Goal: Communication & Community: Participate in discussion

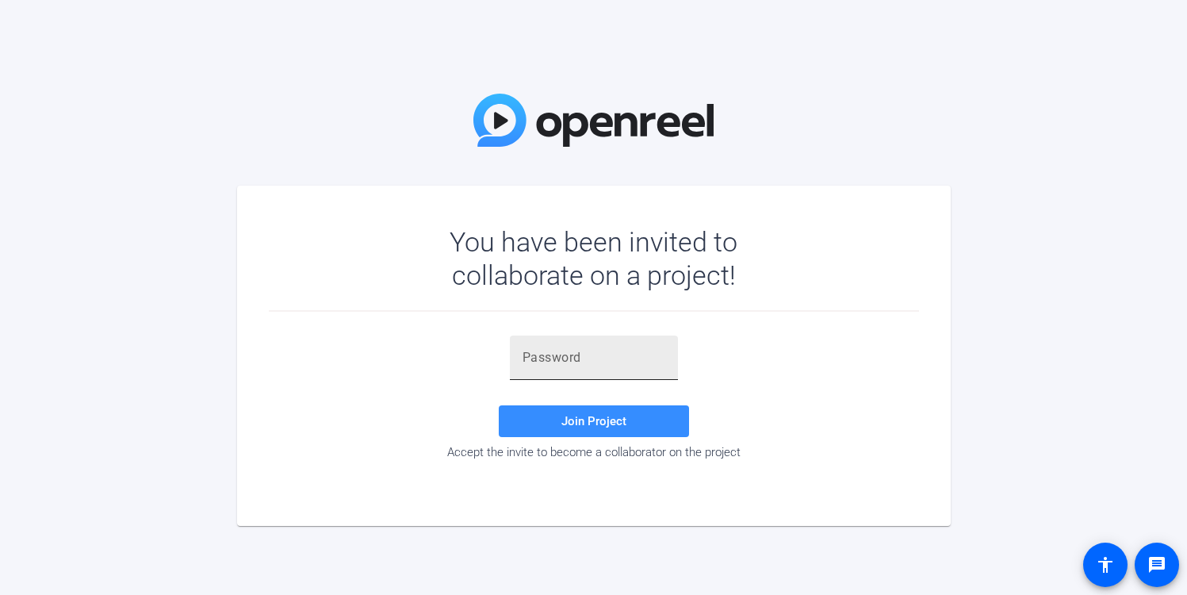
click at [585, 347] on div at bounding box center [594, 357] width 143 height 44
paste input "r4Dmp@"
type input "r4Dmp@"
click at [594, 419] on span "Join Project" at bounding box center [593, 421] width 65 height 14
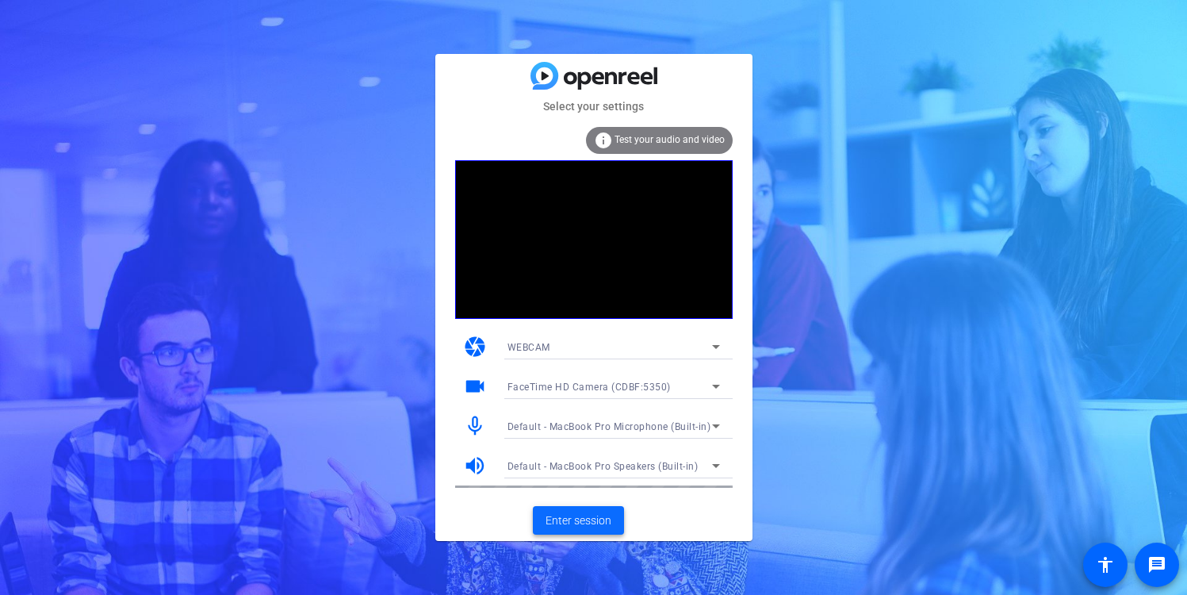
click at [581, 523] on span "Enter session" at bounding box center [579, 520] width 66 height 17
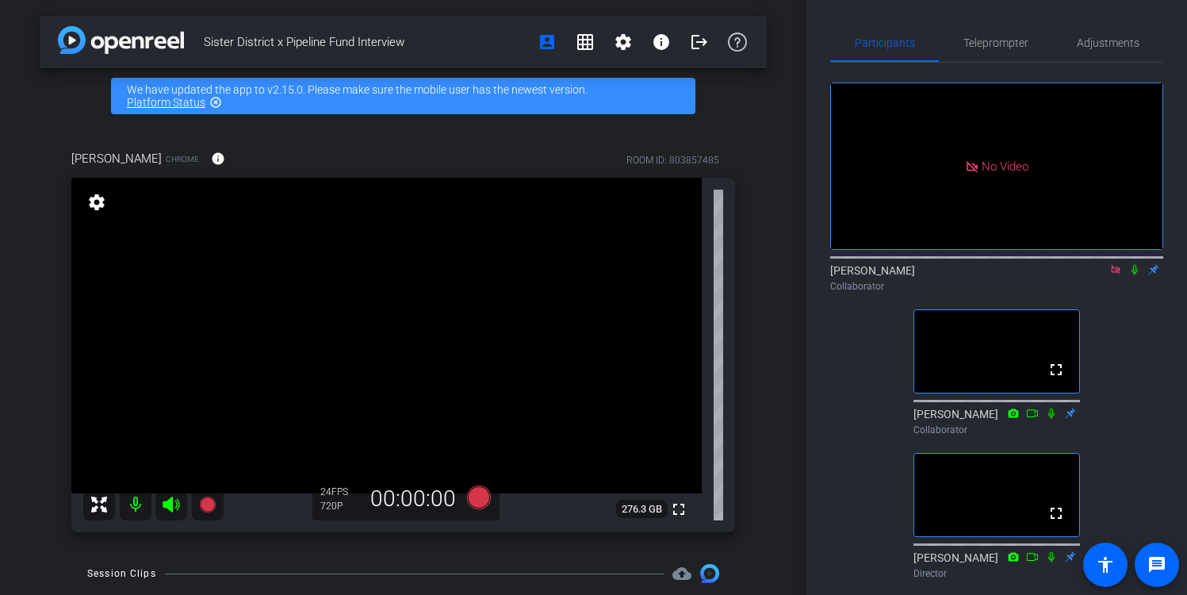
click at [1116, 275] on icon at bounding box center [1115, 269] width 13 height 11
click at [1112, 277] on mat-icon at bounding box center [1115, 270] width 19 height 14
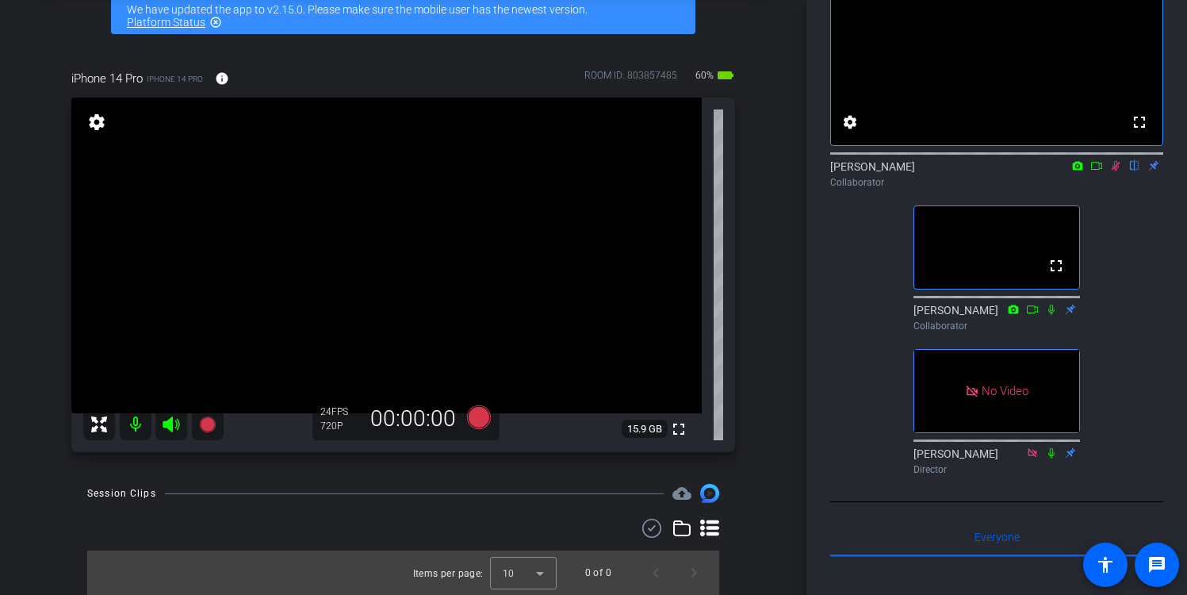
scroll to position [103, 0]
click at [1116, 172] on icon at bounding box center [1115, 166] width 13 height 11
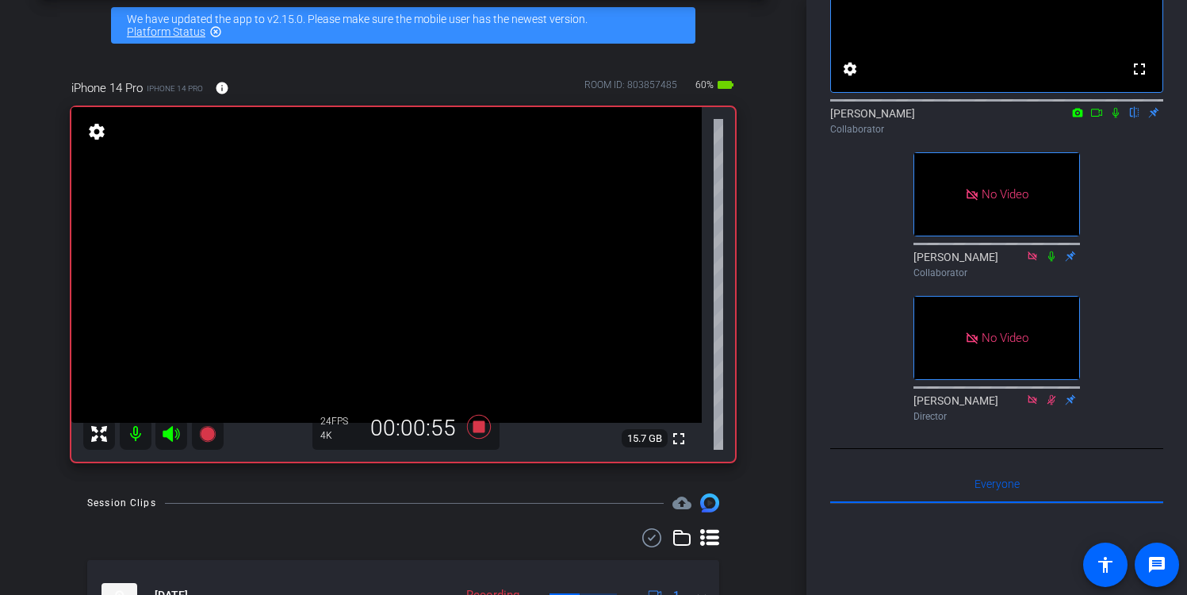
scroll to position [161, 0]
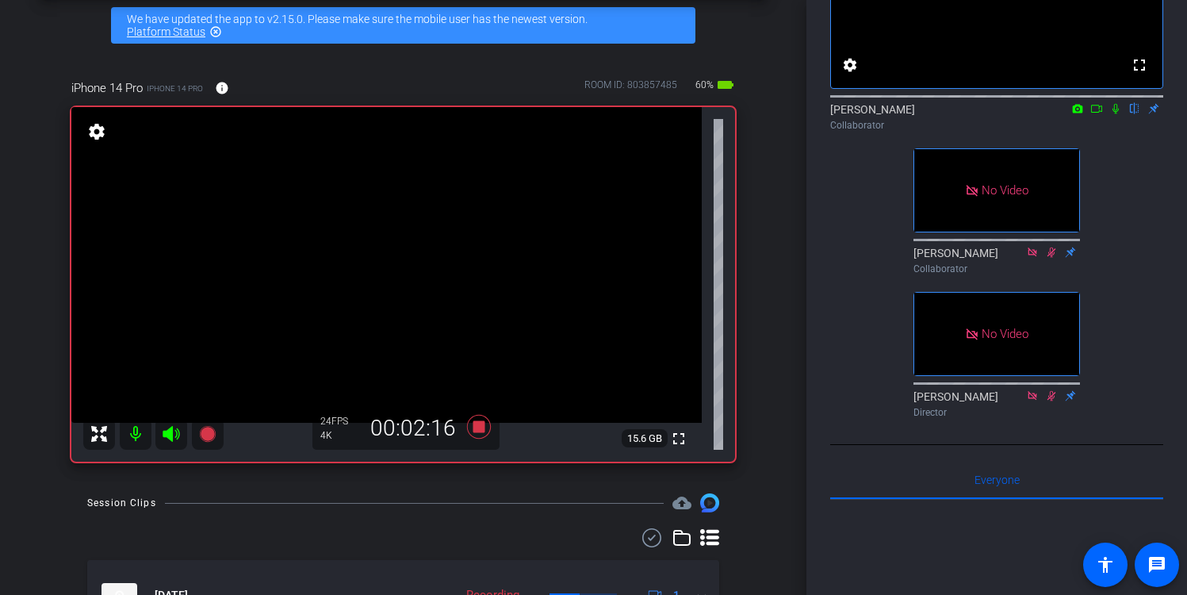
click at [1098, 114] on icon at bounding box center [1096, 108] width 13 height 11
click at [1136, 114] on icon at bounding box center [1135, 108] width 13 height 11
click at [1133, 114] on icon at bounding box center [1135, 109] width 9 height 10
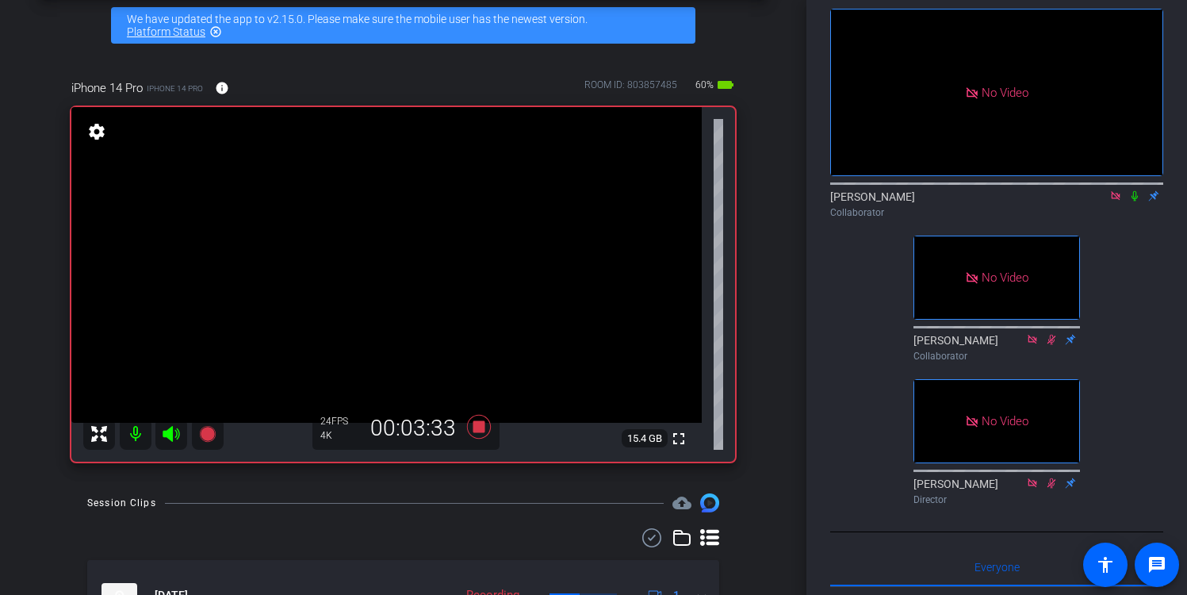
scroll to position [74, 0]
click at [1132, 201] on icon at bounding box center [1135, 196] width 6 height 10
click at [1136, 201] on icon at bounding box center [1135, 196] width 9 height 10
click at [1134, 201] on icon at bounding box center [1135, 196] width 6 height 10
click at [1132, 201] on icon at bounding box center [1135, 195] width 13 height 11
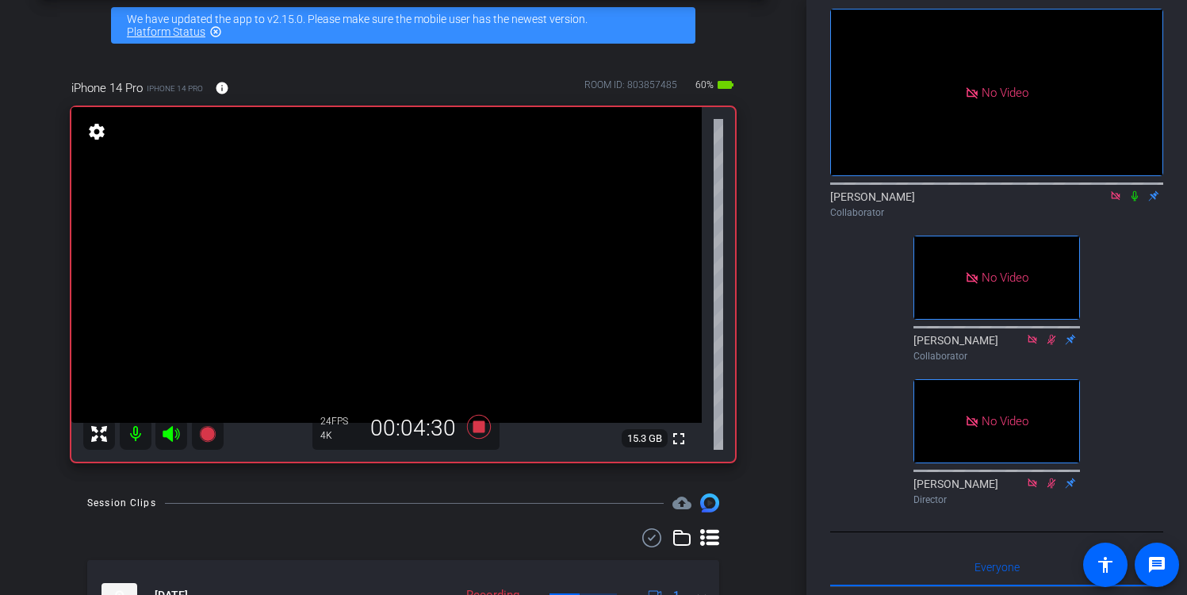
click at [1136, 201] on icon at bounding box center [1135, 196] width 6 height 10
click at [1136, 201] on icon at bounding box center [1135, 195] width 13 height 11
click at [1137, 201] on icon at bounding box center [1135, 195] width 13 height 11
click at [1130, 201] on icon at bounding box center [1135, 195] width 13 height 11
click at [1134, 201] on icon at bounding box center [1135, 196] width 6 height 10
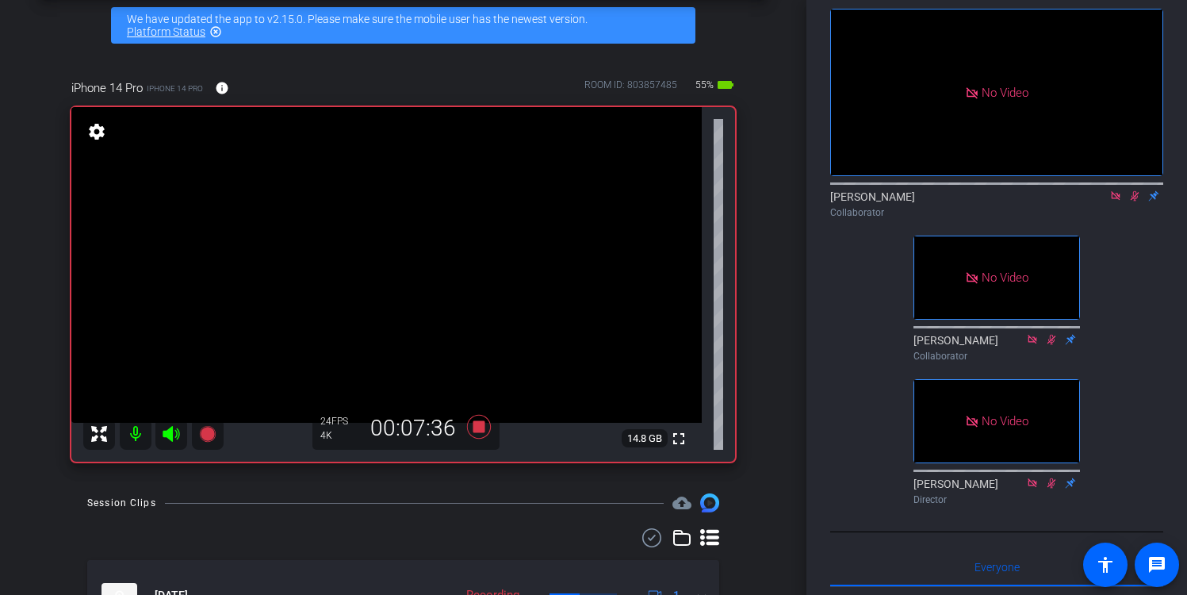
click at [1136, 201] on icon at bounding box center [1135, 195] width 13 height 11
click at [1138, 201] on icon at bounding box center [1135, 195] width 13 height 11
click at [1132, 201] on icon at bounding box center [1135, 195] width 13 height 11
click at [1137, 201] on icon at bounding box center [1135, 195] width 13 height 11
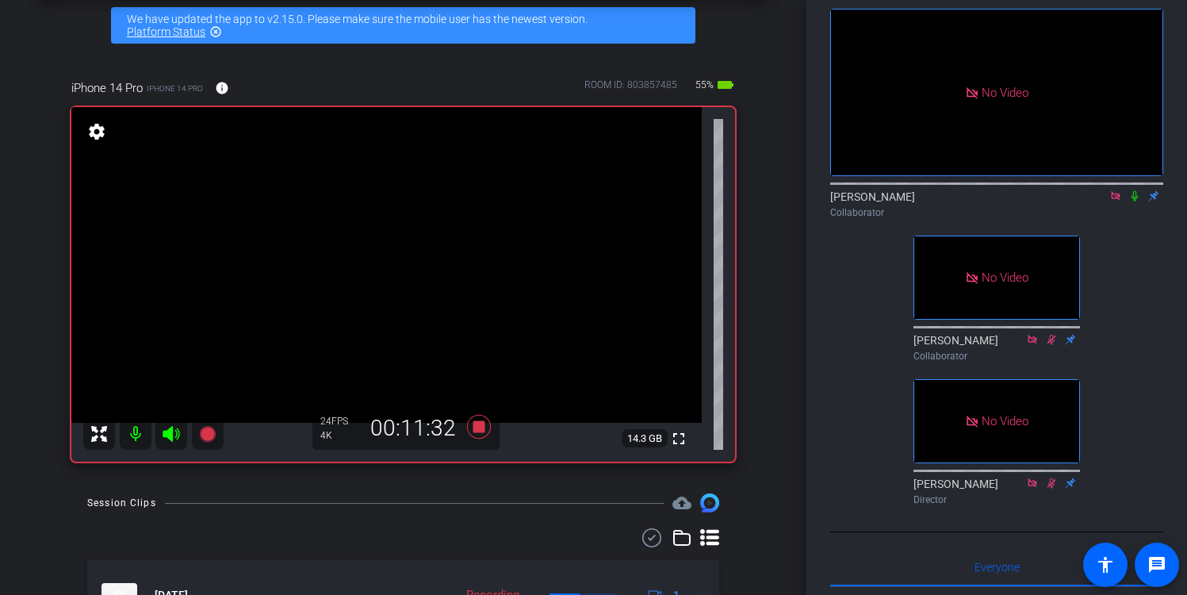
click at [1132, 201] on icon at bounding box center [1135, 195] width 13 height 11
click at [1134, 201] on icon at bounding box center [1135, 195] width 13 height 11
click at [1132, 201] on icon at bounding box center [1135, 196] width 6 height 10
click at [1136, 201] on icon at bounding box center [1135, 196] width 9 height 10
click at [1136, 201] on icon at bounding box center [1135, 195] width 13 height 11
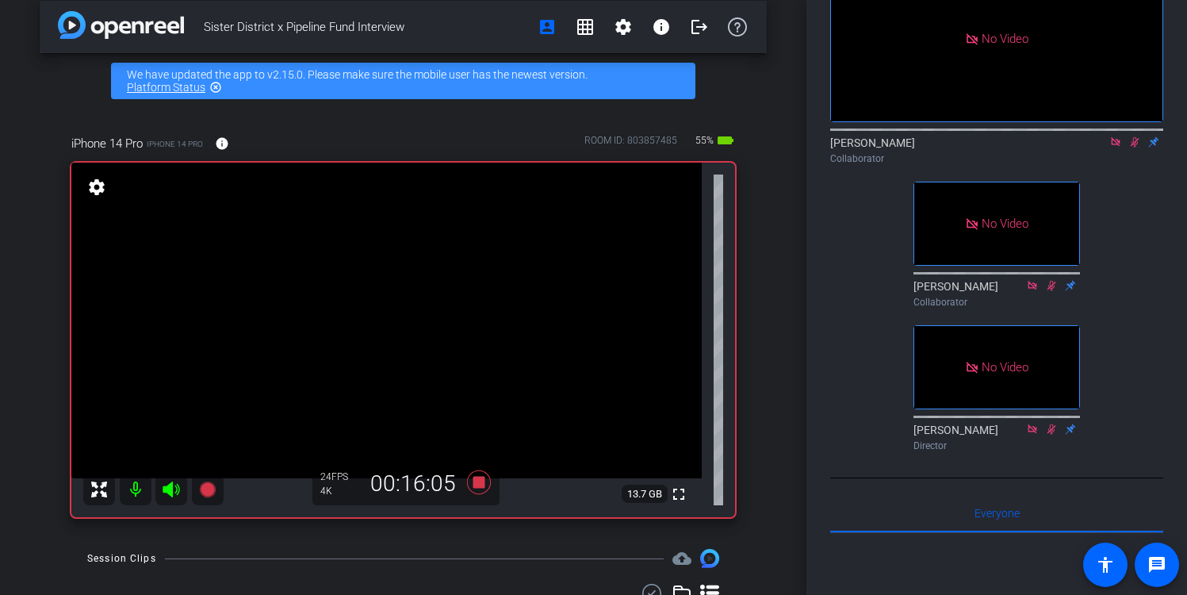
scroll to position [11, 0]
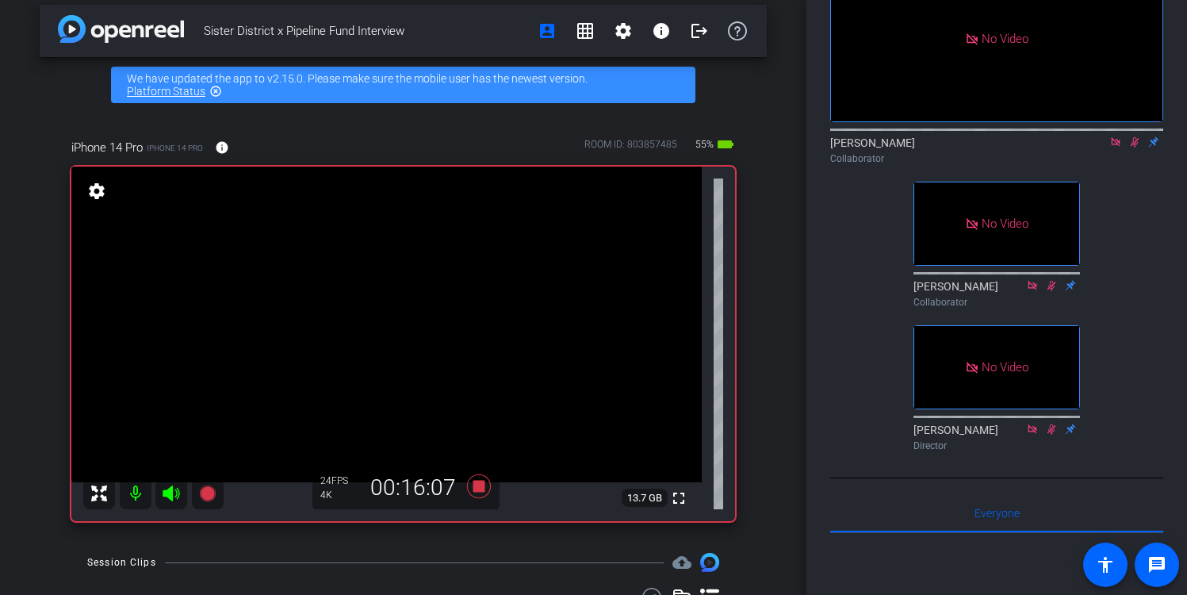
click at [1135, 148] on icon at bounding box center [1135, 141] width 13 height 11
click at [1136, 148] on icon at bounding box center [1135, 141] width 13 height 11
click at [1134, 148] on icon at bounding box center [1135, 141] width 13 height 11
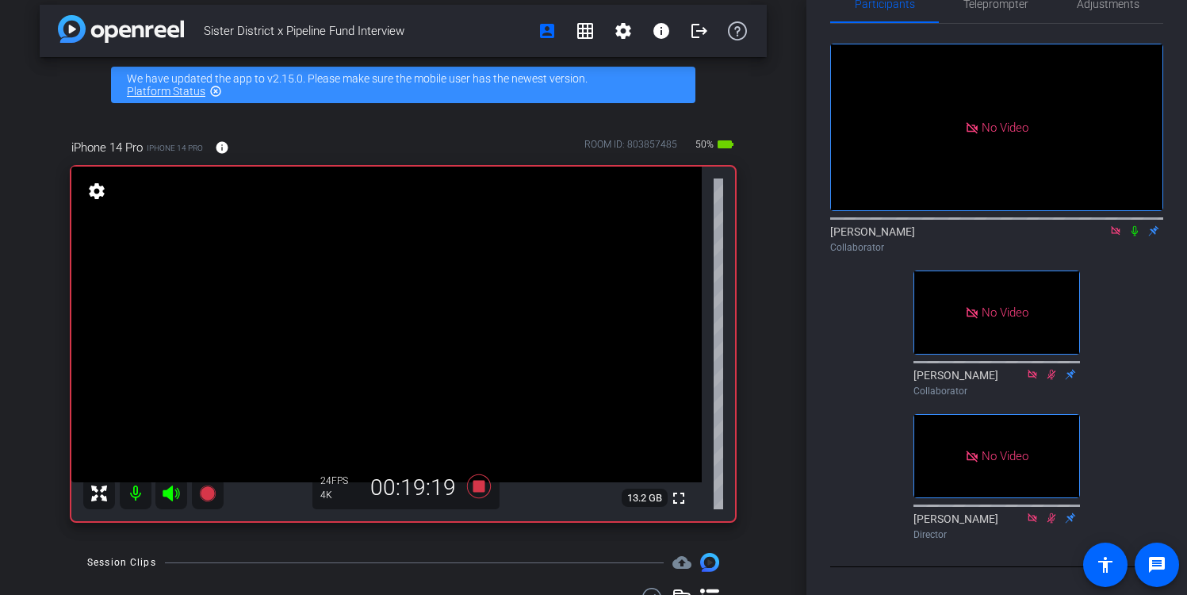
scroll to position [36, 0]
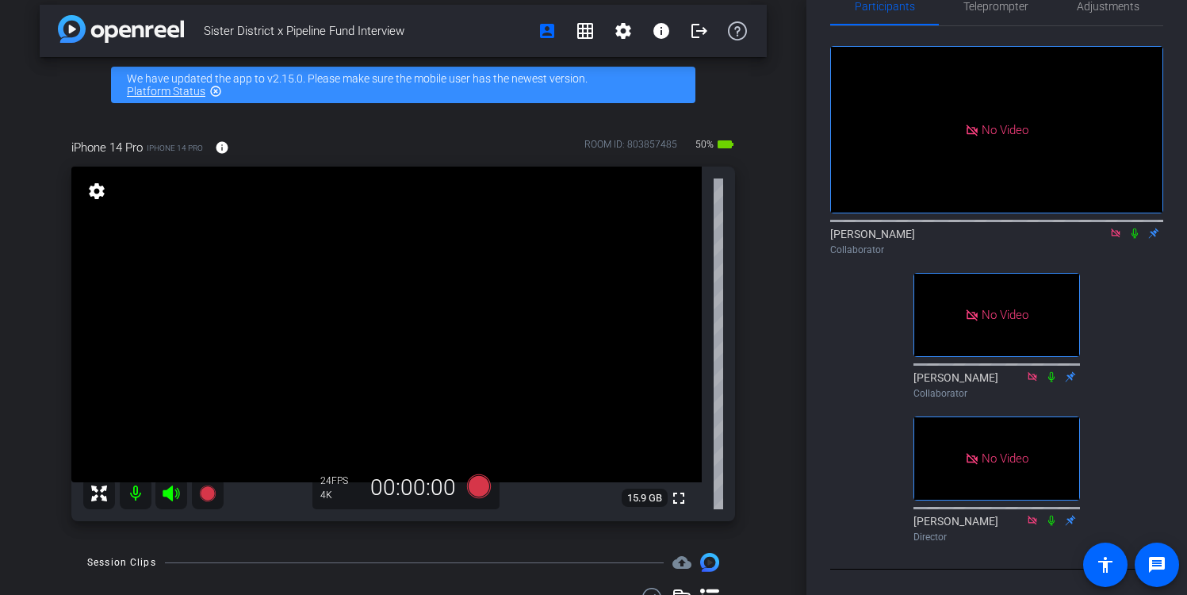
click at [1114, 239] on icon at bounding box center [1115, 233] width 13 height 11
